Goal: Transaction & Acquisition: Book appointment/travel/reservation

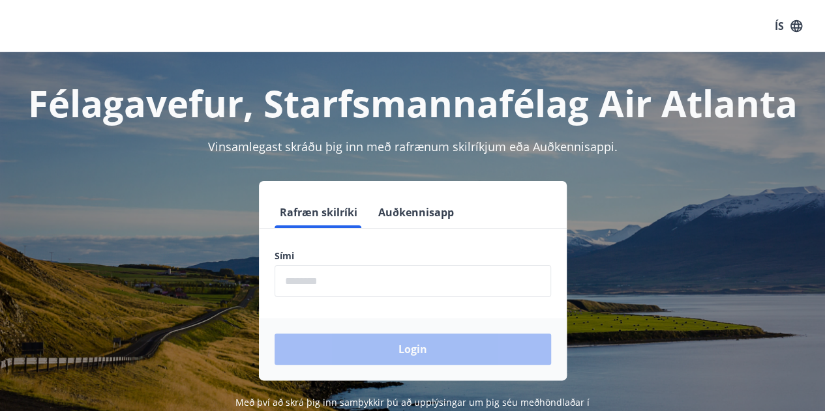
click at [422, 285] on input "phone" at bounding box center [413, 281] width 277 height 32
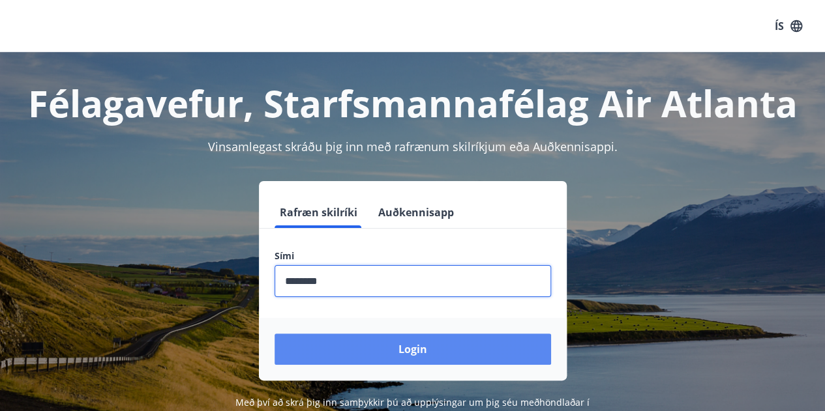
type input "********"
click at [417, 356] on button "Login" at bounding box center [413, 349] width 277 height 31
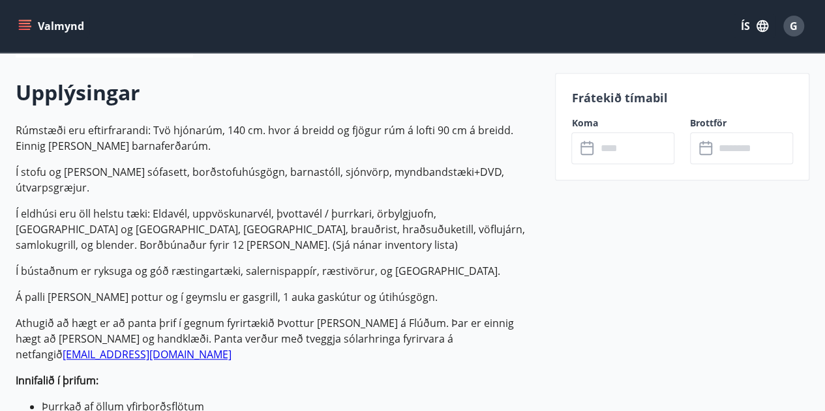
scroll to position [720, 0]
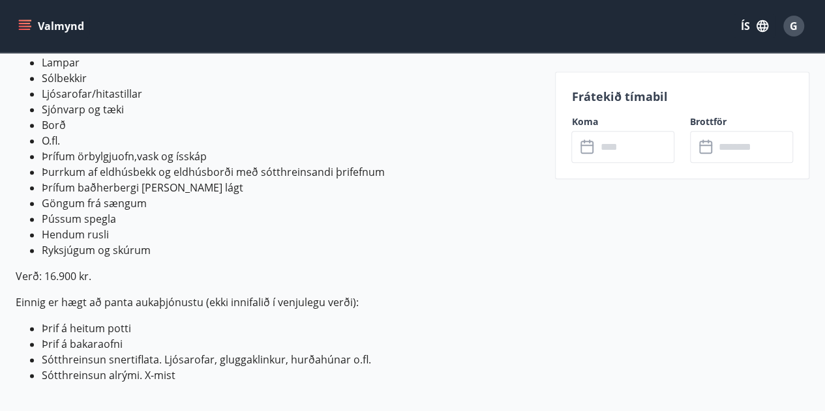
click at [640, 138] on input "text" at bounding box center [635, 147] width 78 height 32
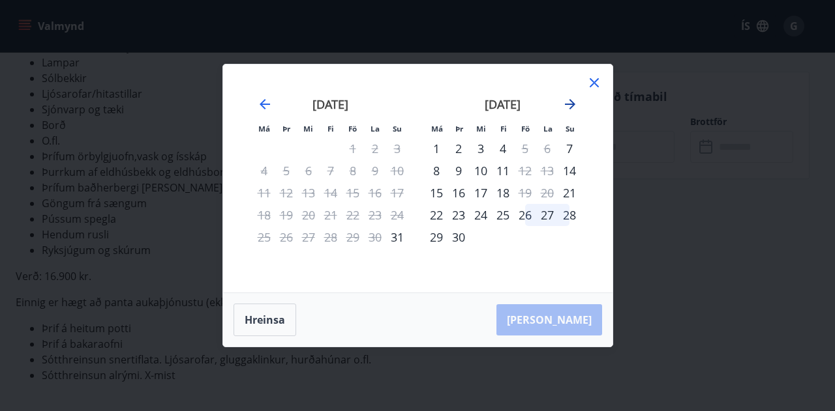
click at [573, 111] on icon "Move forward to switch to the next month." at bounding box center [570, 105] width 16 height 16
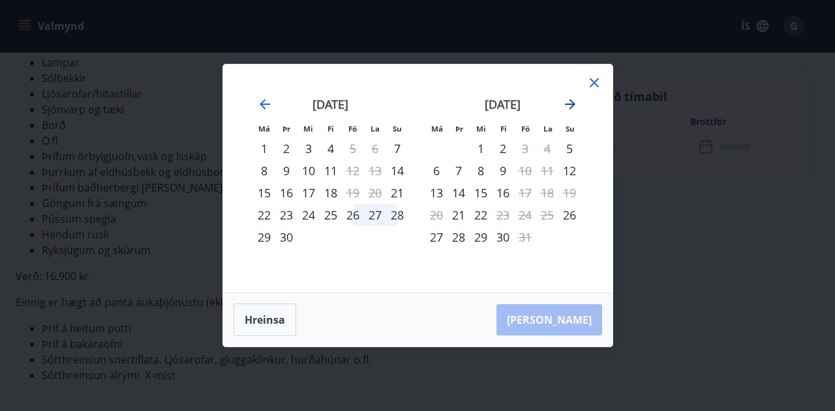
click at [573, 111] on icon "Move forward to switch to the next month." at bounding box center [570, 105] width 16 height 16
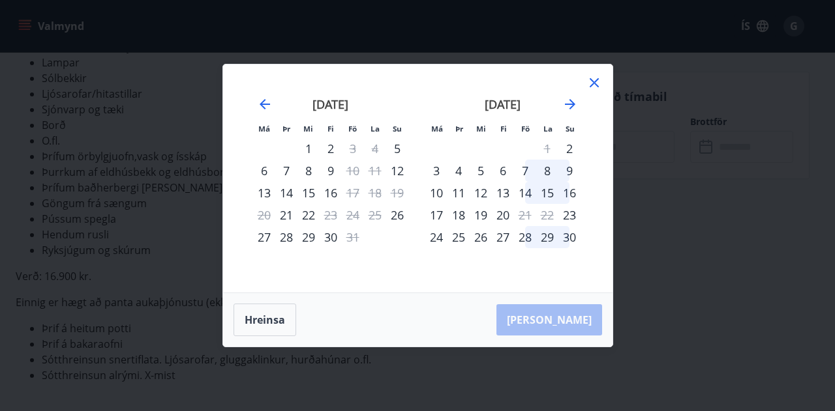
click at [527, 170] on div "7" at bounding box center [525, 171] width 22 height 22
click at [566, 172] on div "9" at bounding box center [569, 171] width 22 height 22
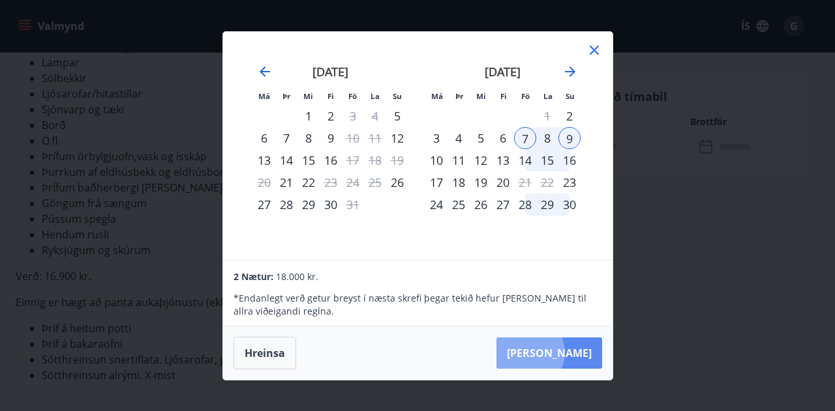
click at [568, 353] on button "Taka Frá" at bounding box center [549, 353] width 106 height 31
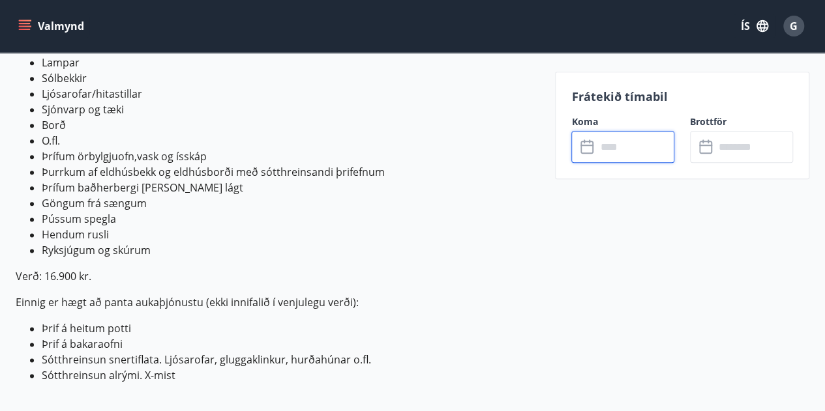
type input "******"
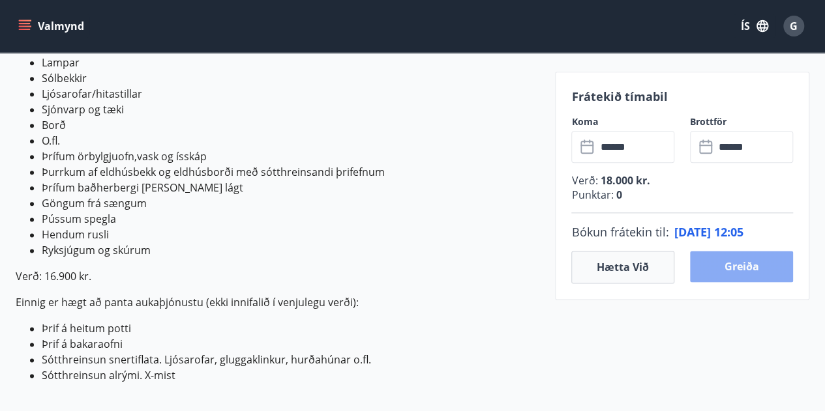
click at [757, 259] on button "Greiða" at bounding box center [741, 266] width 103 height 31
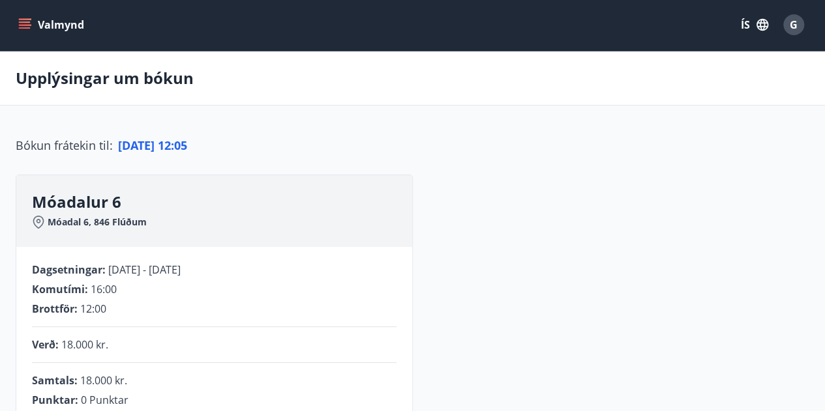
scroll to position [432, 0]
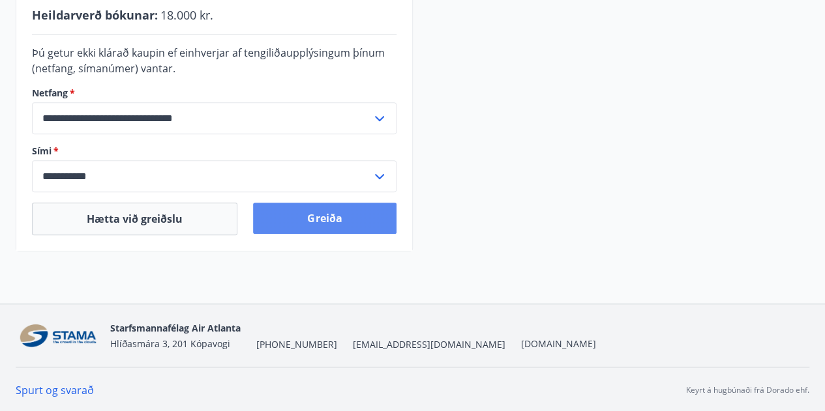
click at [363, 215] on button "Greiða" at bounding box center [324, 218] width 143 height 31
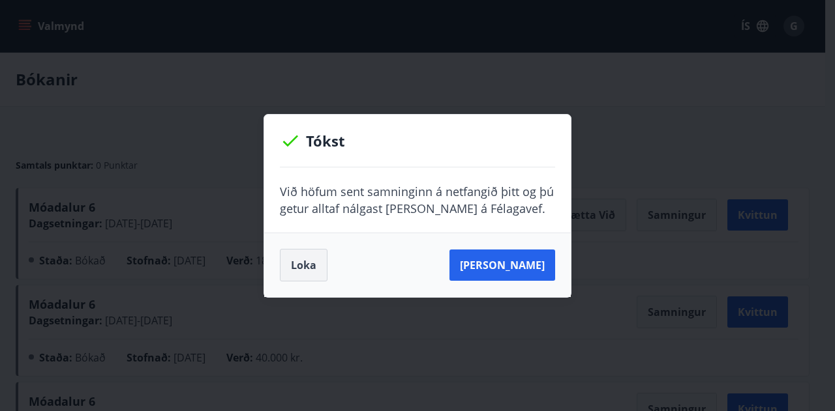
click at [308, 262] on button "Loka" at bounding box center [304, 265] width 48 height 33
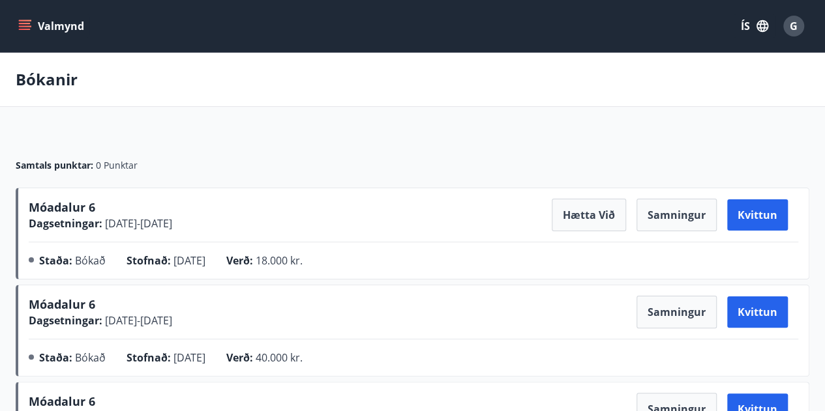
click at [51, 30] on button "Valmynd" at bounding box center [53, 25] width 74 height 23
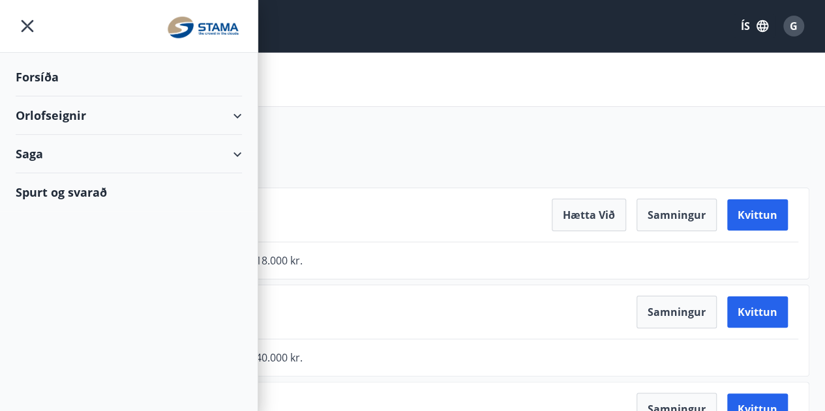
click at [40, 77] on div "Forsíða" at bounding box center [129, 77] width 226 height 38
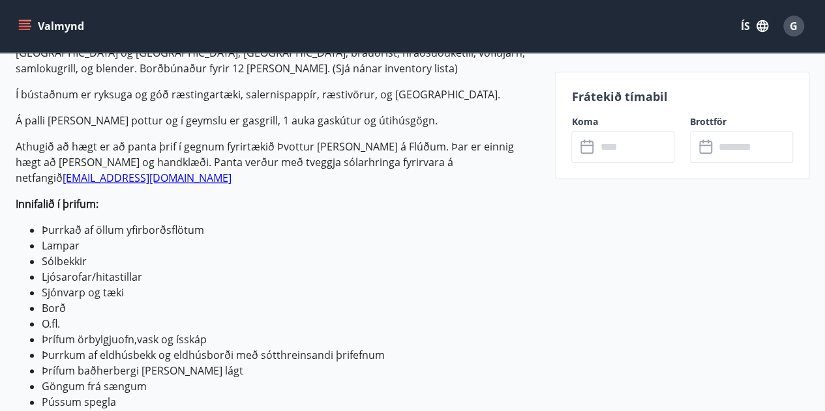
scroll to position [474, 0]
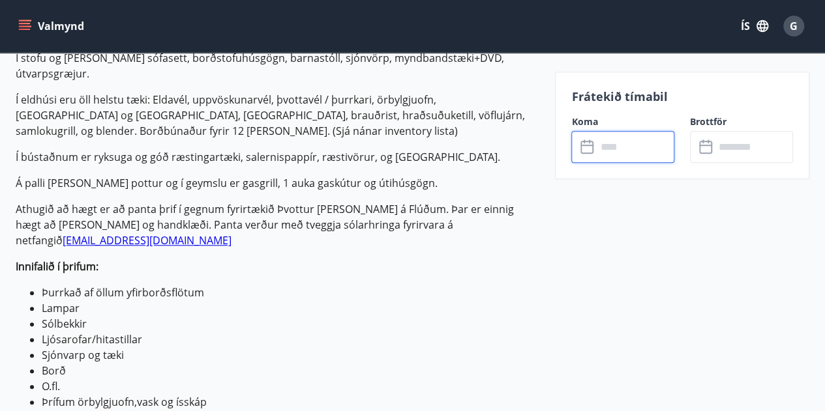
click at [609, 149] on input "text" at bounding box center [635, 147] width 78 height 32
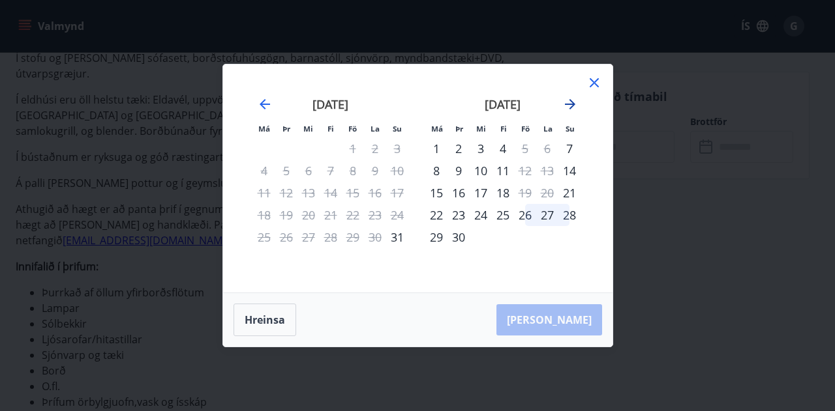
click at [572, 106] on icon "Move forward to switch to the next month." at bounding box center [570, 104] width 10 height 10
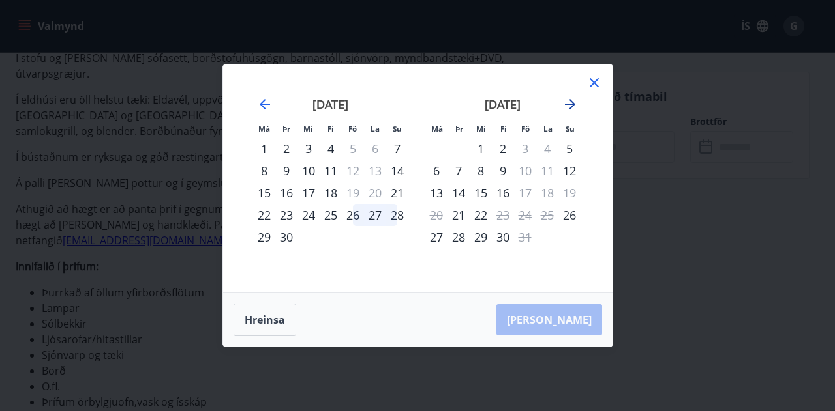
click at [572, 106] on icon "Move forward to switch to the next month." at bounding box center [570, 104] width 10 height 10
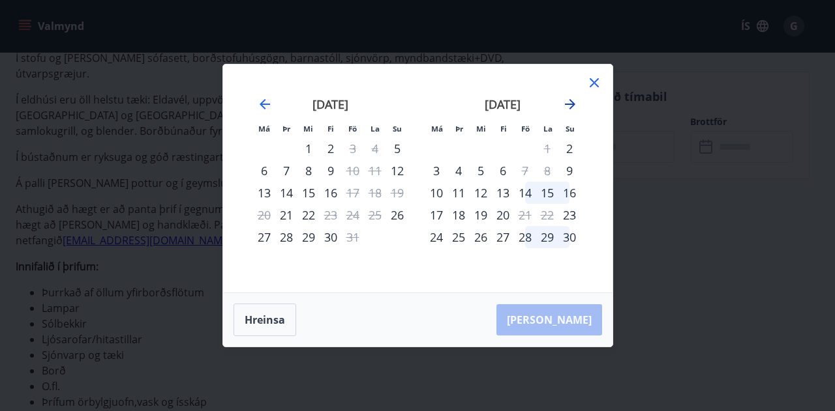
click at [572, 106] on icon "Move forward to switch to the next month." at bounding box center [570, 104] width 10 height 10
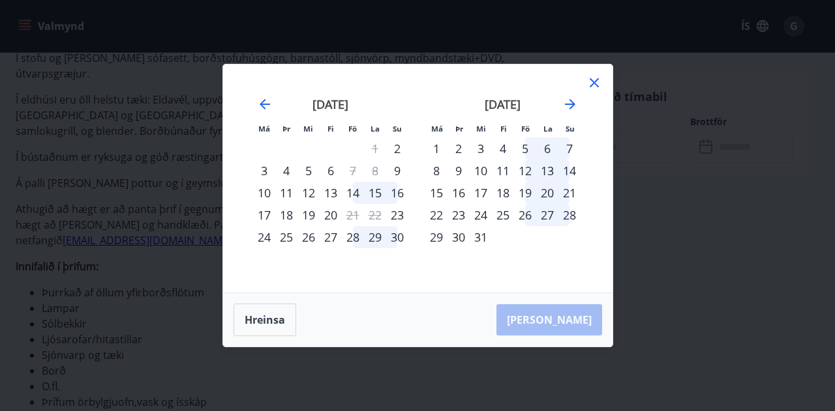
click at [526, 176] on div "12" at bounding box center [525, 171] width 22 height 22
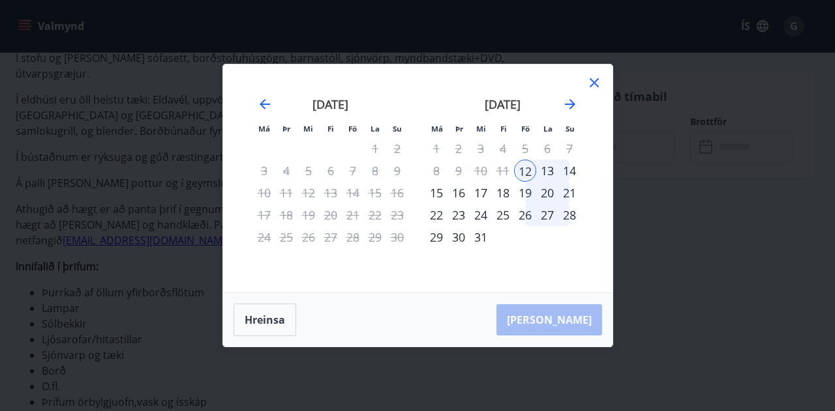
click at [570, 169] on div "14" at bounding box center [569, 171] width 22 height 22
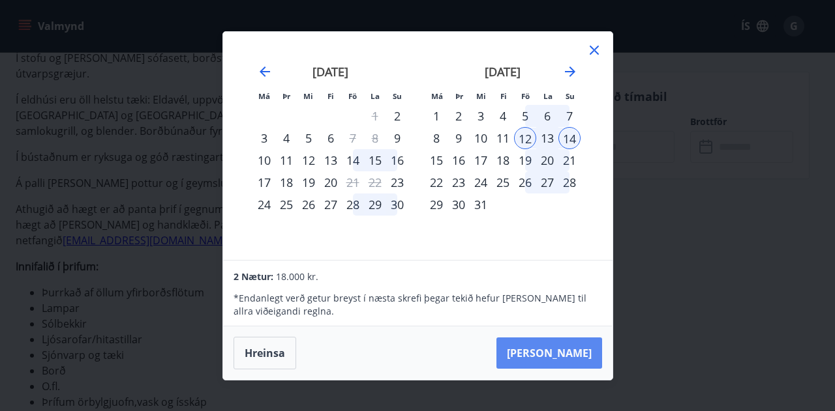
click at [560, 347] on button "Taka Frá" at bounding box center [549, 353] width 106 height 31
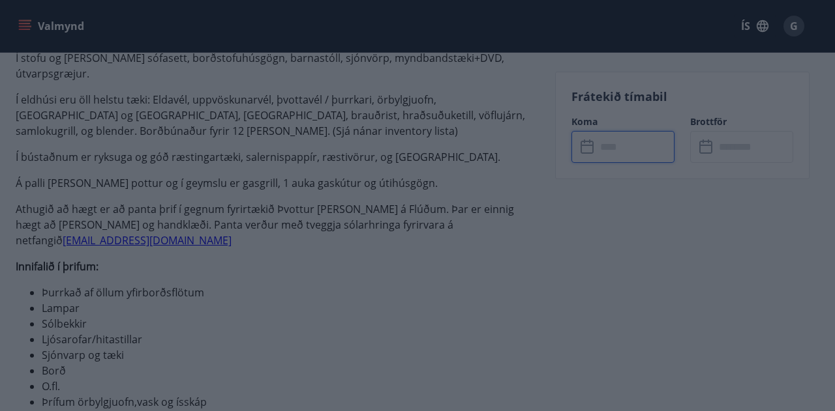
type input "******"
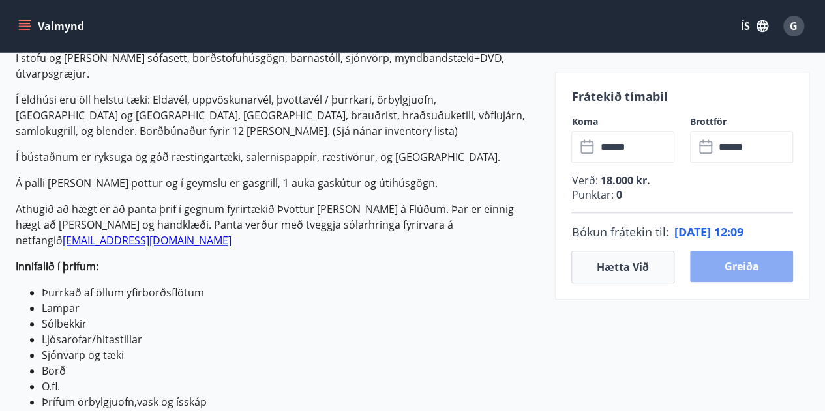
click at [751, 278] on button "Greiða" at bounding box center [741, 266] width 103 height 31
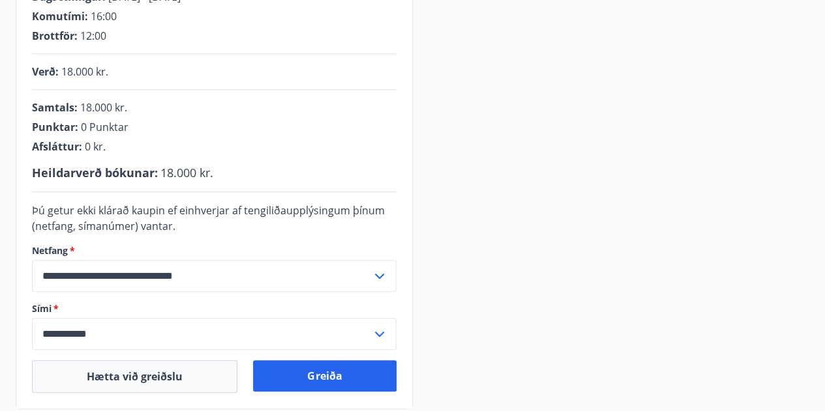
scroll to position [432, 0]
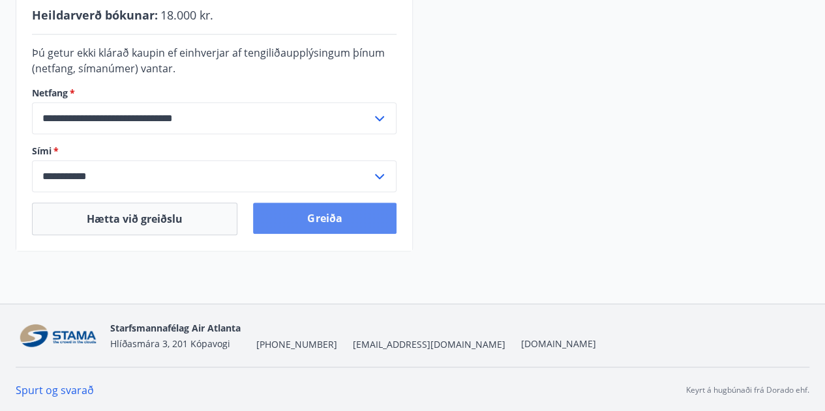
click at [344, 216] on button "Greiða" at bounding box center [324, 218] width 143 height 31
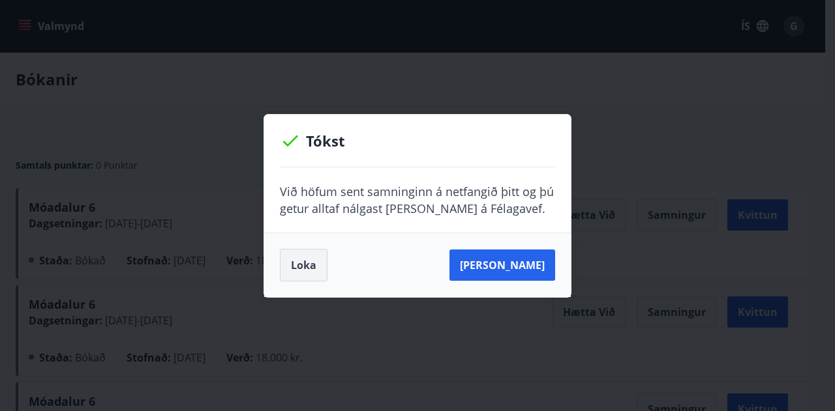
click at [295, 267] on button "Loka" at bounding box center [304, 265] width 48 height 33
